Goal: Task Accomplishment & Management: Manage account settings

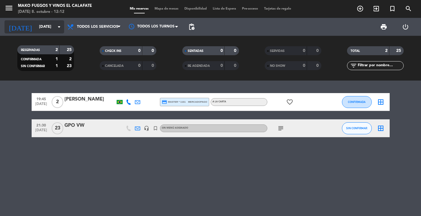
click at [58, 28] on icon "arrow_drop_down" at bounding box center [58, 26] width 7 height 7
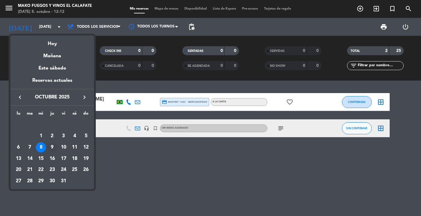
click at [54, 146] on div "9" at bounding box center [52, 147] width 10 height 10
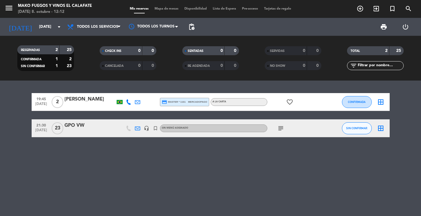
type input "[DEMOGRAPHIC_DATA][DATE]"
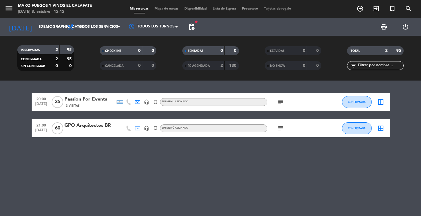
click at [89, 102] on div "Passion For Events" at bounding box center [89, 99] width 51 height 8
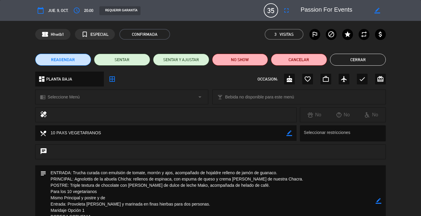
click at [289, 134] on icon "border_color" at bounding box center [289, 133] width 6 height 6
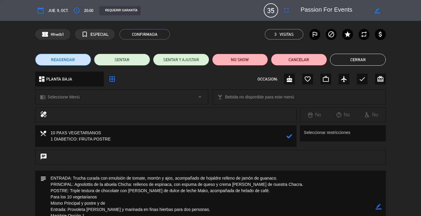
click at [290, 137] on icon at bounding box center [289, 136] width 6 height 6
click at [288, 137] on icon "border_color" at bounding box center [289, 136] width 6 height 6
type textarea "10 PAXS VEGETARIANOS 1 DIABETICO: FRUTA POSTRE + SORBET FRUTOS ROJOS"
click at [289, 137] on icon at bounding box center [289, 136] width 6 height 6
click at [365, 60] on button "Cerrar" at bounding box center [358, 60] width 56 height 12
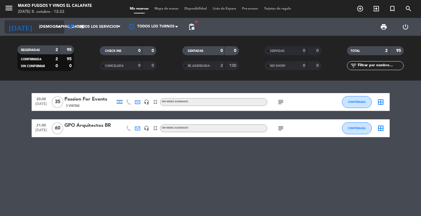
click at [60, 29] on icon "arrow_drop_down" at bounding box center [58, 26] width 7 height 7
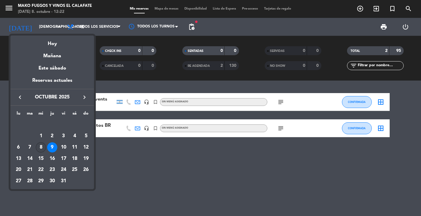
click at [41, 146] on div "8" at bounding box center [41, 147] width 10 height 10
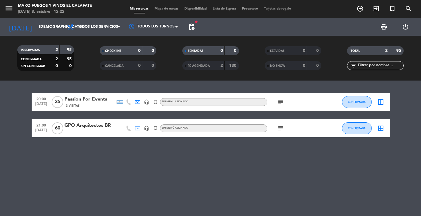
type input "[DATE]"
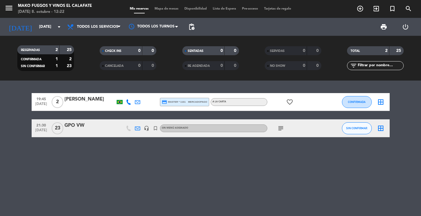
click at [82, 129] on div "GPO VW" at bounding box center [89, 126] width 51 height 8
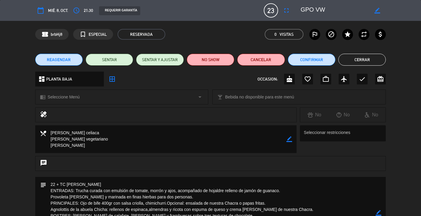
click at [355, 59] on button "Cerrar" at bounding box center [361, 60] width 47 height 12
